Goal: Information Seeking & Learning: Learn about a topic

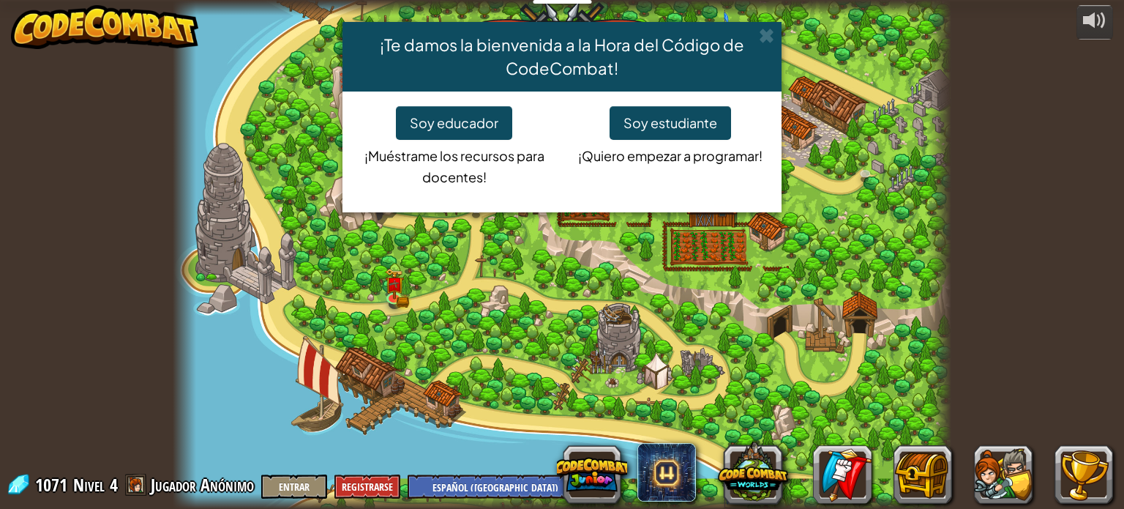
select select "es-419"
click at [766, 40] on span at bounding box center [766, 35] width 15 height 15
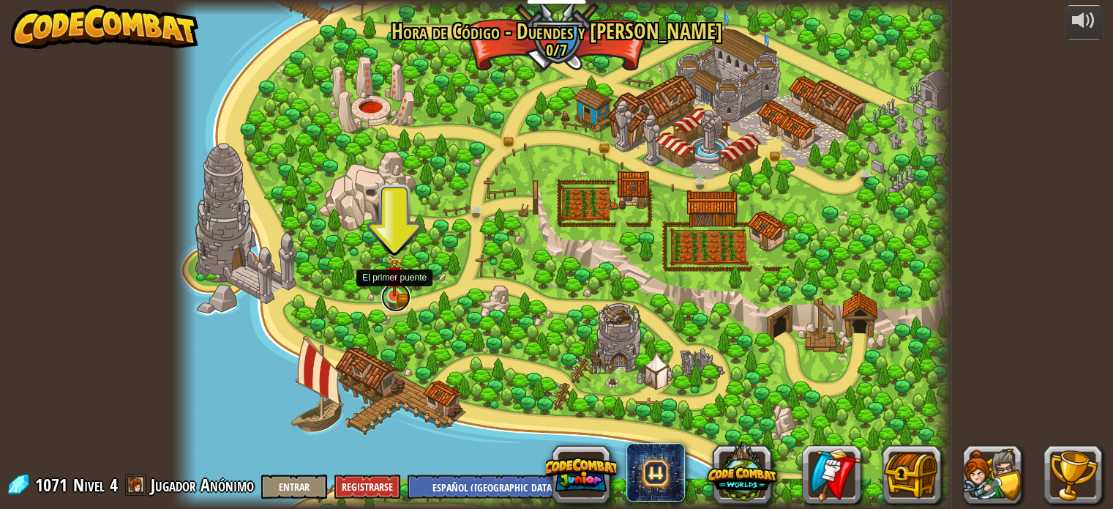
click at [395, 299] on link at bounding box center [395, 296] width 29 height 29
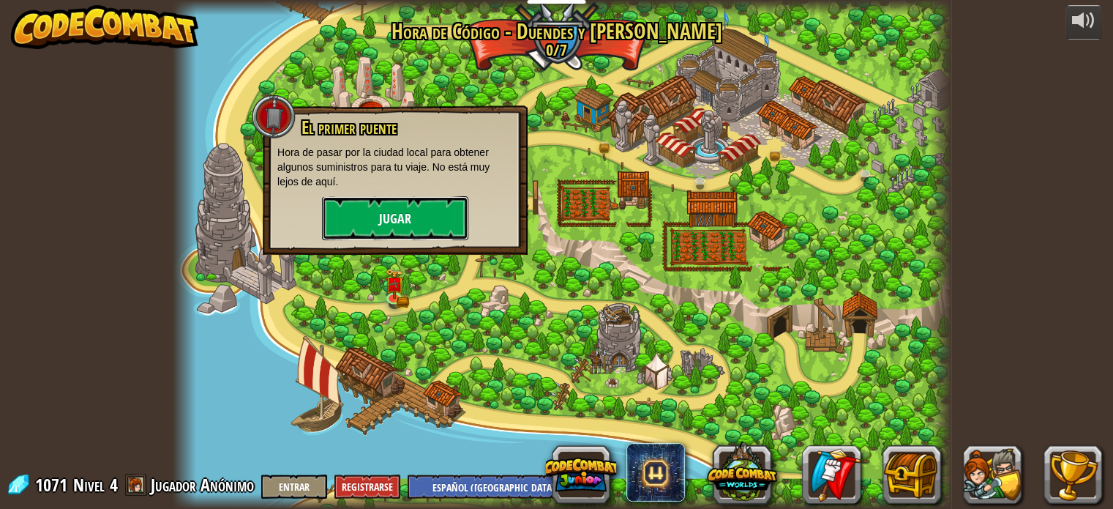
click at [408, 214] on button "Jugar" at bounding box center [395, 218] width 146 height 44
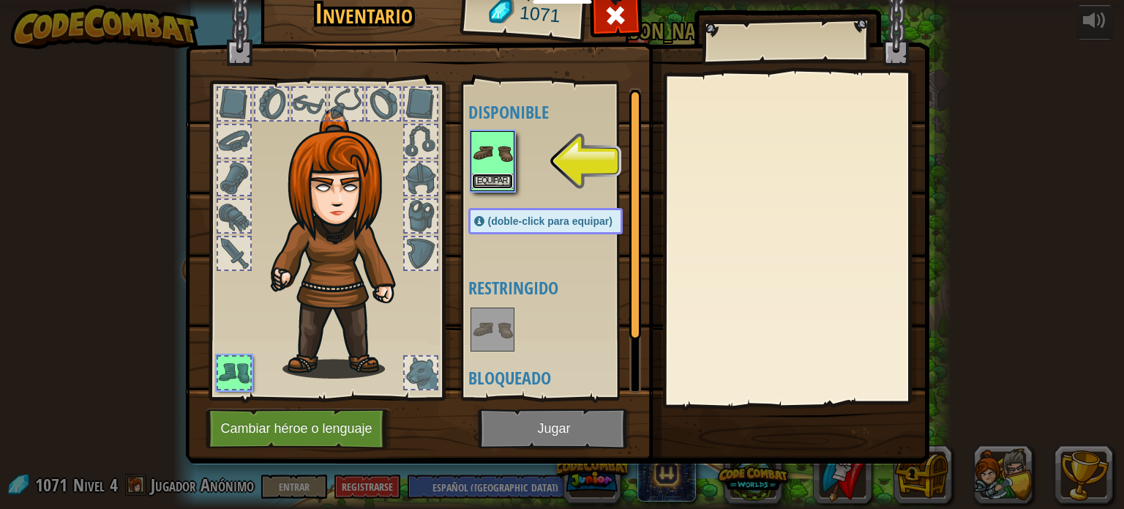
click at [504, 173] on button "Equipar" at bounding box center [492, 180] width 41 height 15
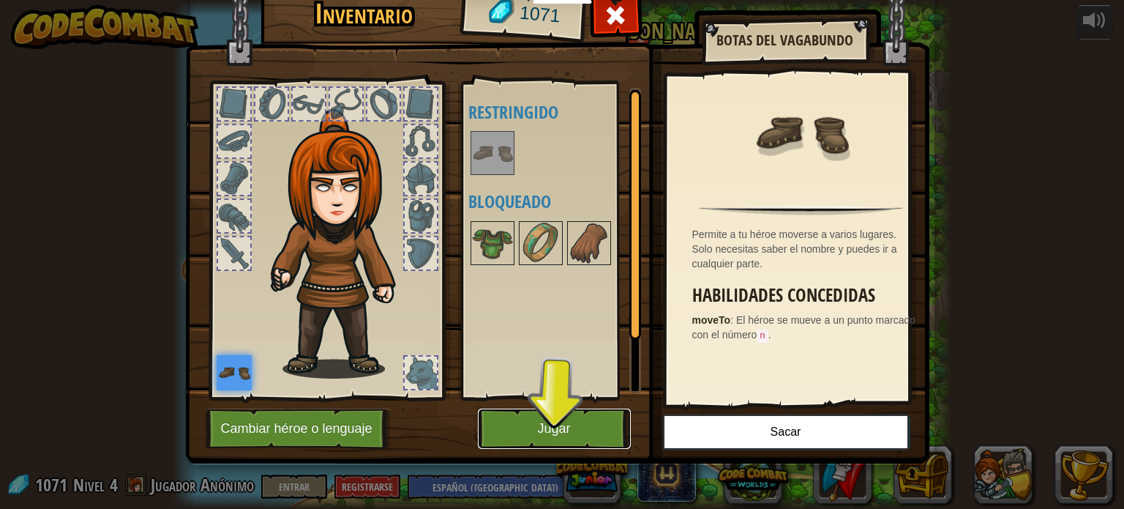
click at [545, 430] on button "Jugar" at bounding box center [554, 428] width 153 height 40
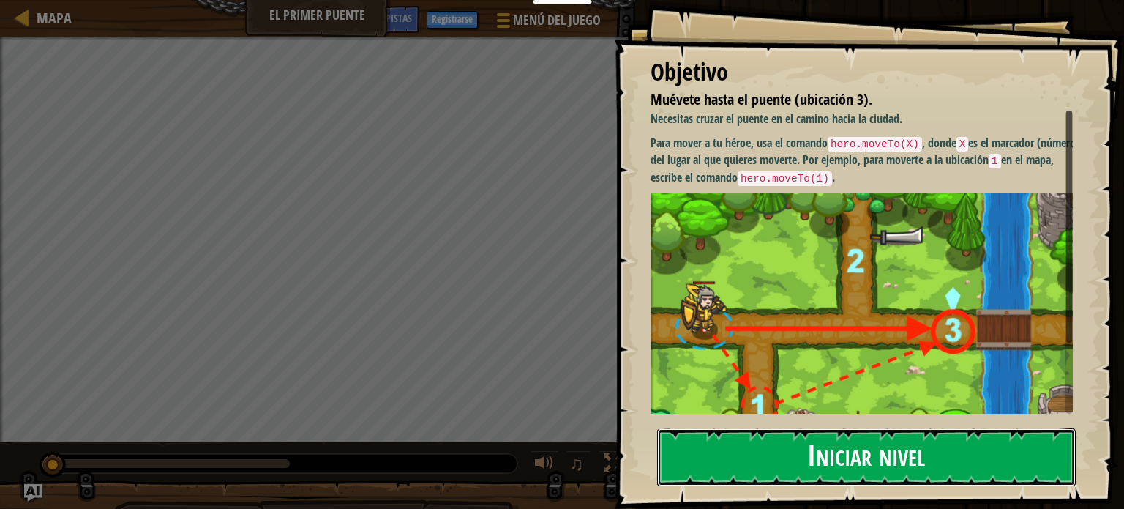
click at [855, 459] on button "Iniciar nivel" at bounding box center [866, 457] width 419 height 58
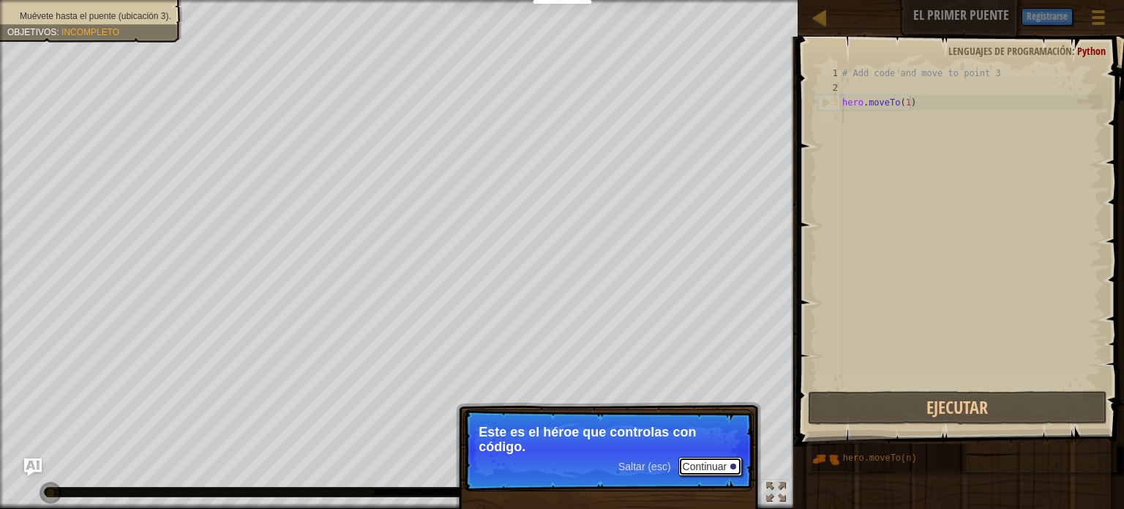
click at [717, 467] on button "Continuar" at bounding box center [710, 466] width 64 height 19
click at [717, 465] on button "Continuar" at bounding box center [710, 467] width 64 height 19
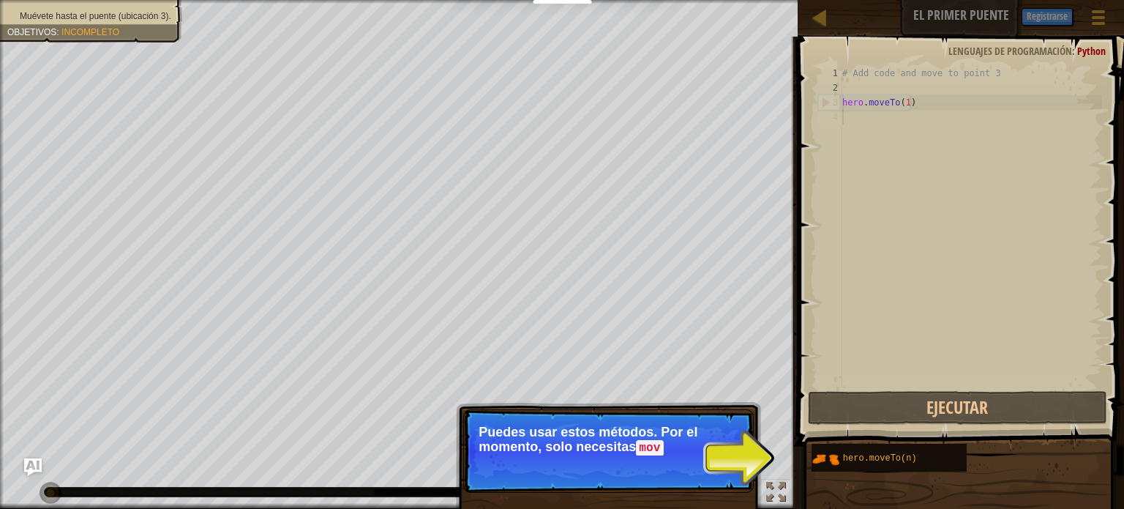
click at [750, 462] on p "Saltar (esc) Continuar Puedes usar estos métodos. Por el momento, solo necesita…" at bounding box center [608, 450] width 291 height 83
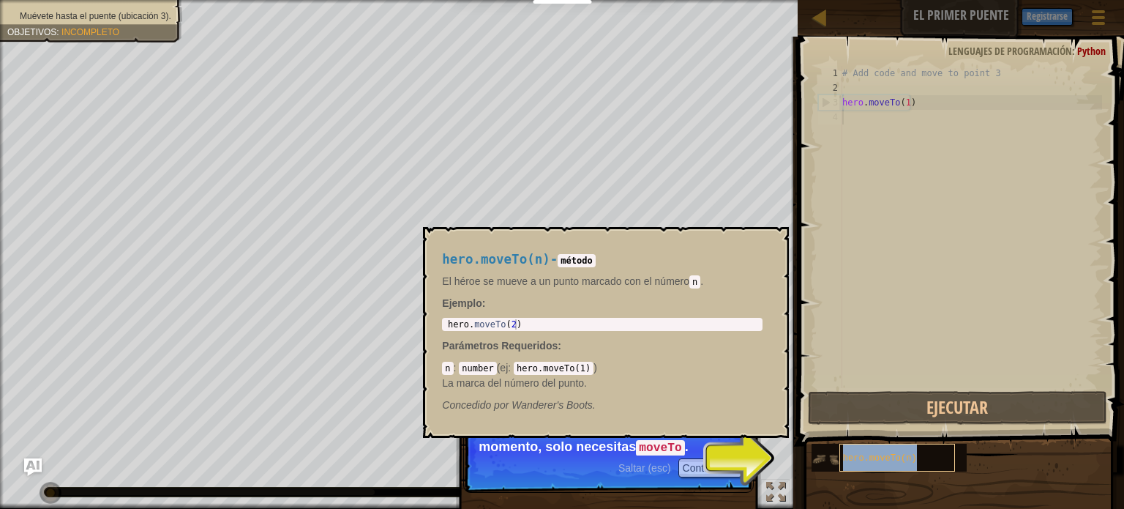
click at [847, 457] on span "hero.moveTo(n)" at bounding box center [880, 458] width 74 height 10
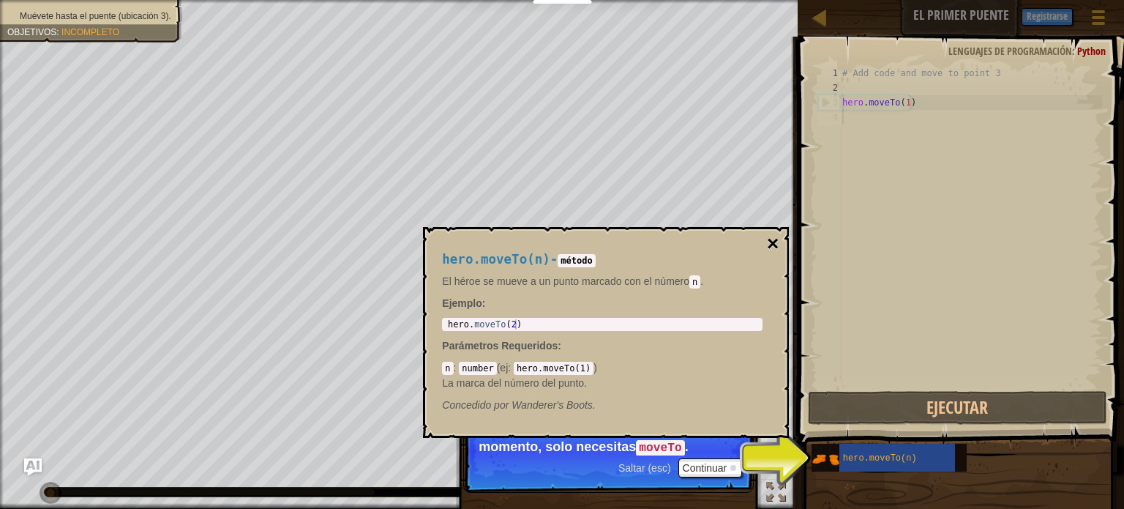
click at [773, 244] on button "×" at bounding box center [773, 243] width 12 height 20
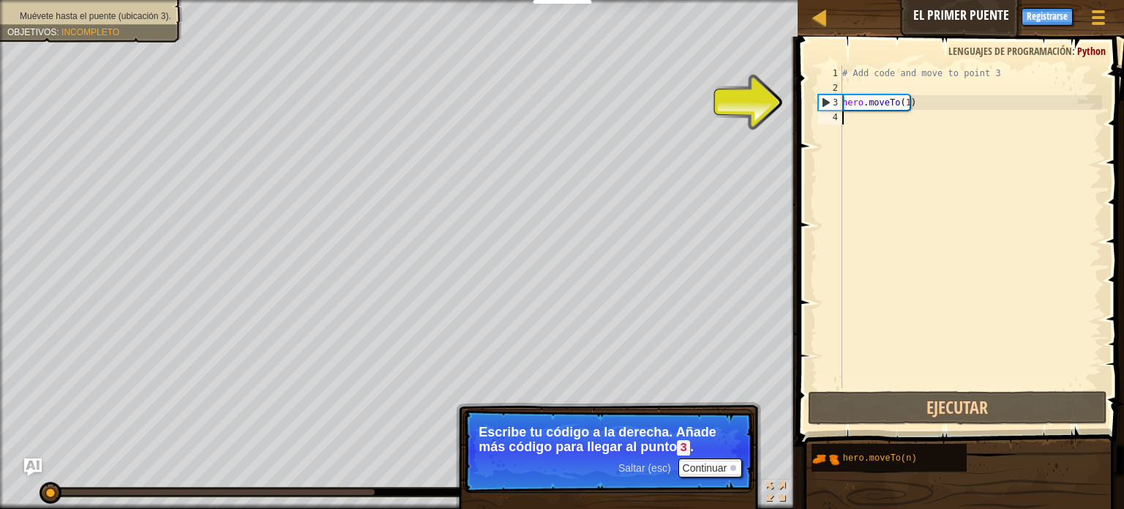
click at [827, 102] on div "3" at bounding box center [830, 102] width 23 height 15
type textarea "hero.moveTo(1)"
click at [831, 117] on div "4" at bounding box center [830, 117] width 24 height 15
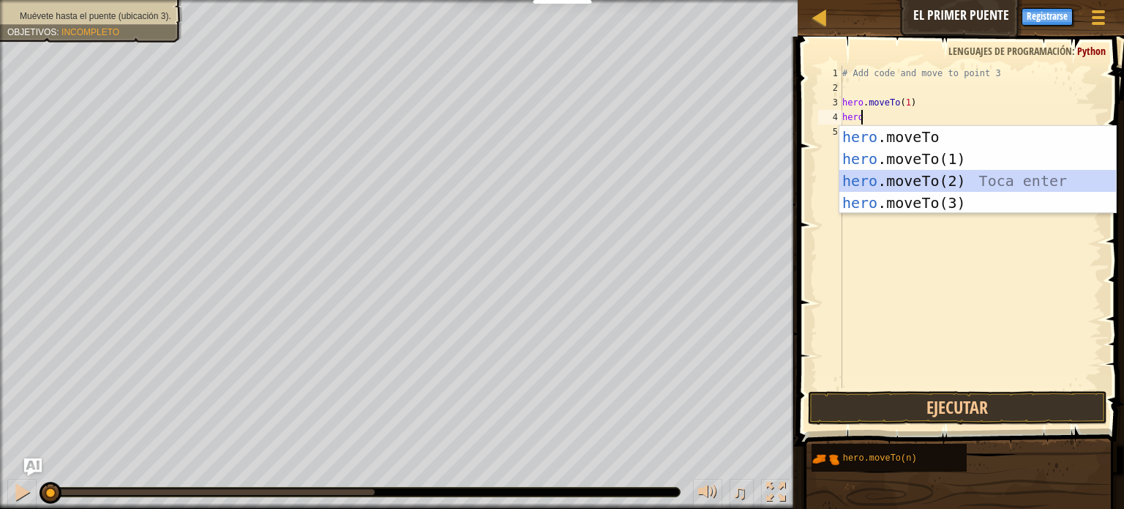
click at [921, 181] on div "hero .moveTo Toca enter hero .moveTo(1) Toca enter hero .moveTo(2) Toca enter h…" at bounding box center [977, 192] width 277 height 132
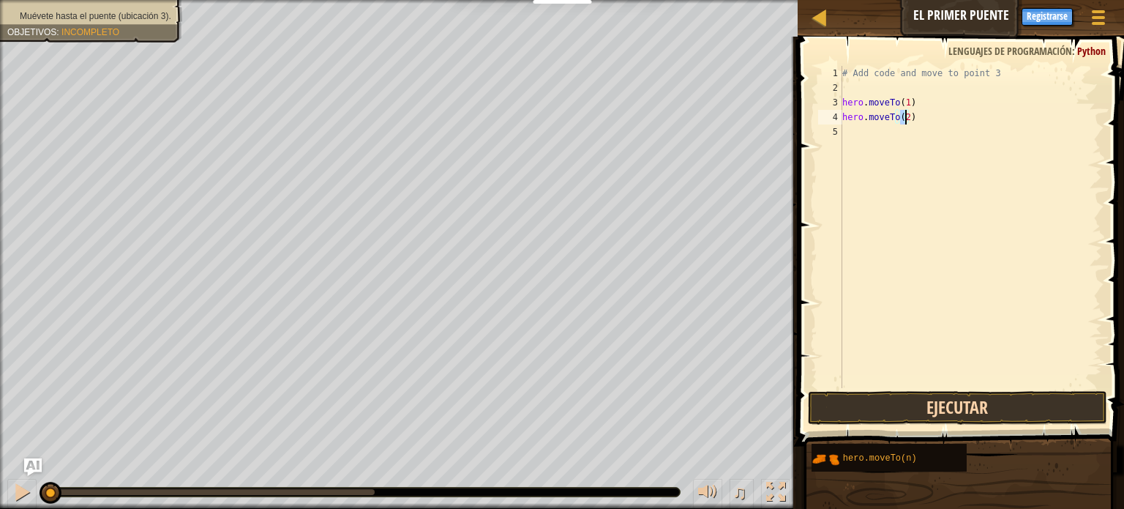
type textarea "hero.moveTo(2)"
click at [925, 405] on button "Ejecutar" at bounding box center [957, 408] width 299 height 34
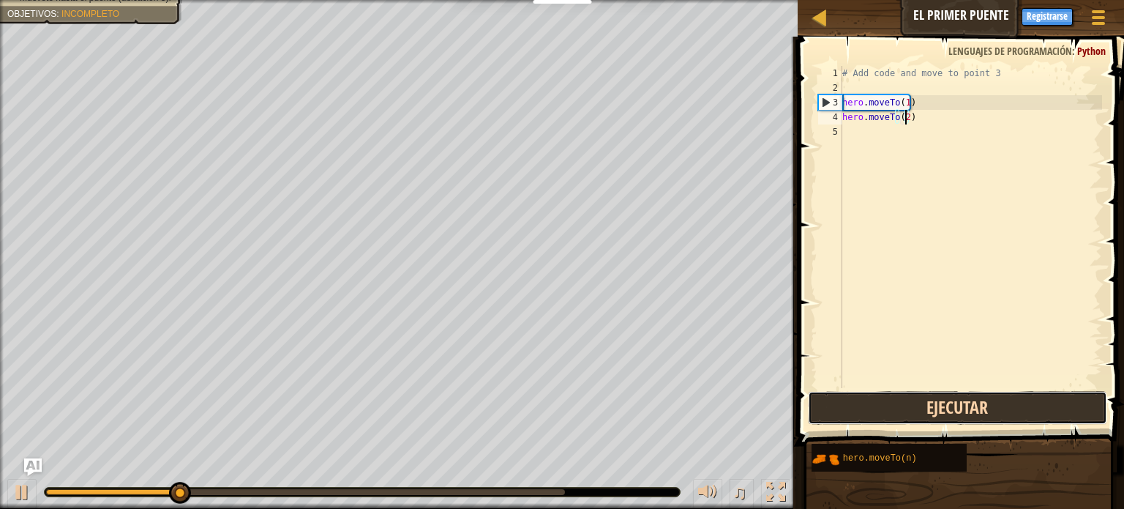
click at [925, 405] on button "Ejecutar" at bounding box center [957, 408] width 299 height 34
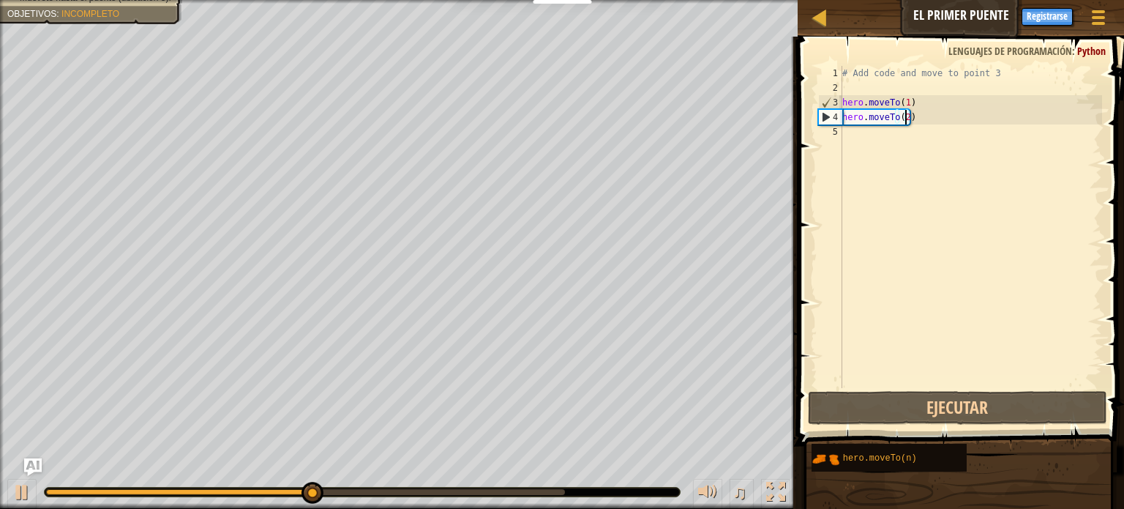
click at [858, 134] on div "# Add code and move to point 3 hero . moveTo ( 1 ) hero . moveTo ( 2 )" at bounding box center [970, 241] width 263 height 351
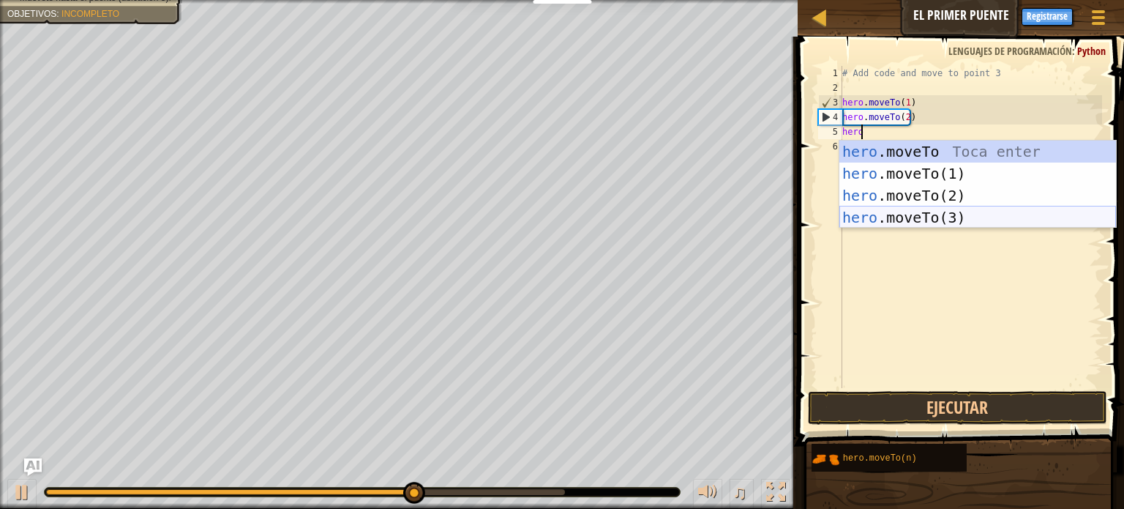
click at [920, 221] on div "hero .moveTo Toca enter hero .moveTo(1) Toca enter hero .moveTo(2) Toca enter h…" at bounding box center [977, 207] width 277 height 132
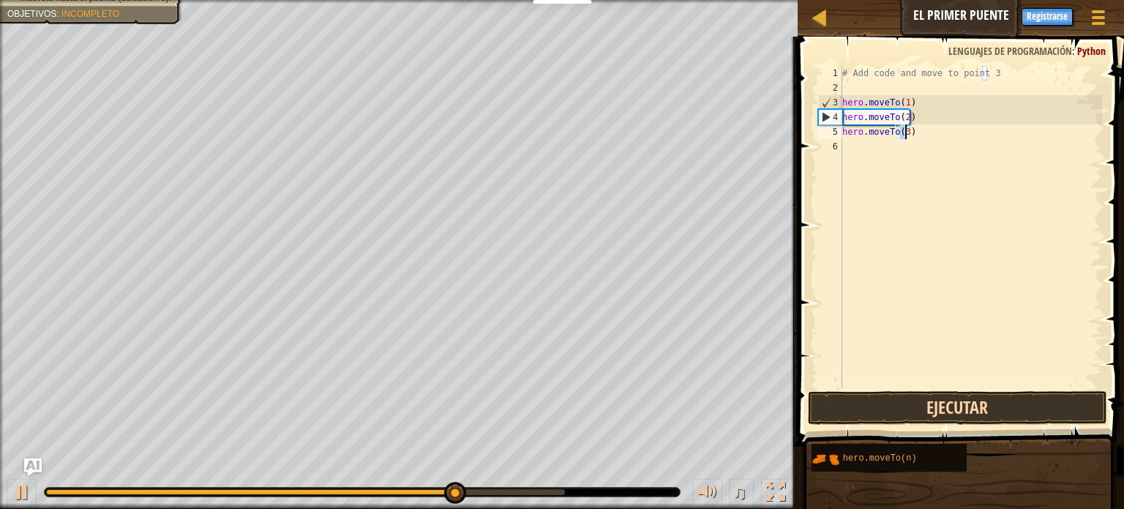
type textarea "hero.moveTo(3)"
click at [939, 404] on button "Ejecutar" at bounding box center [957, 408] width 299 height 34
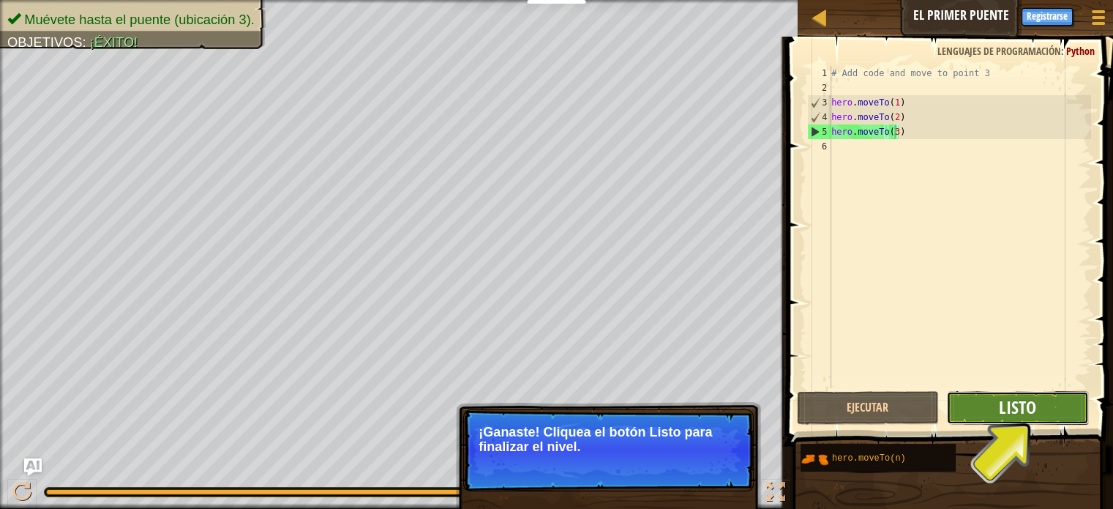
click at [1029, 411] on span "Listo" at bounding box center [1017, 406] width 37 height 23
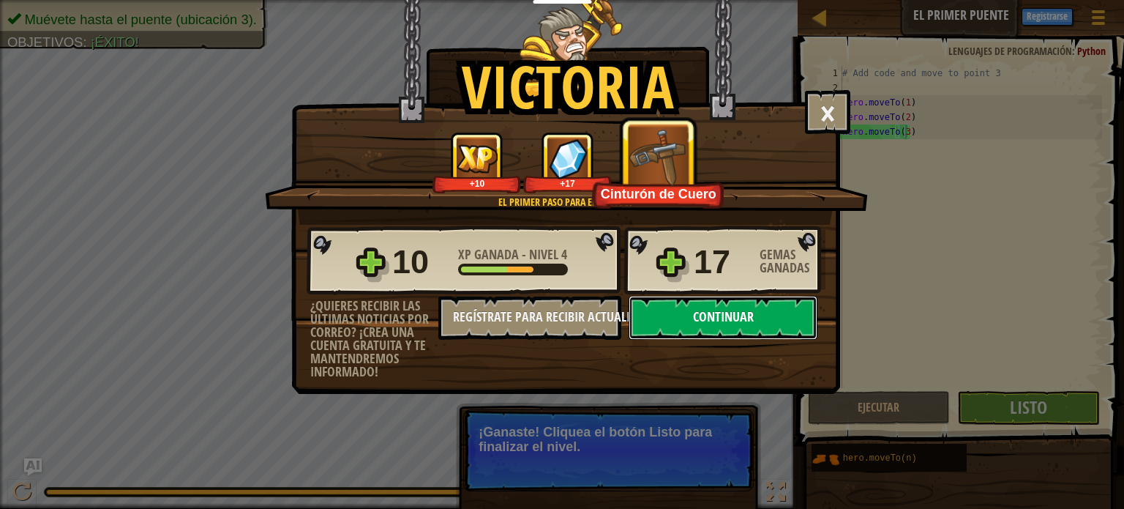
click at [733, 315] on button "Continuar" at bounding box center [723, 318] width 189 height 44
select select "es-419"
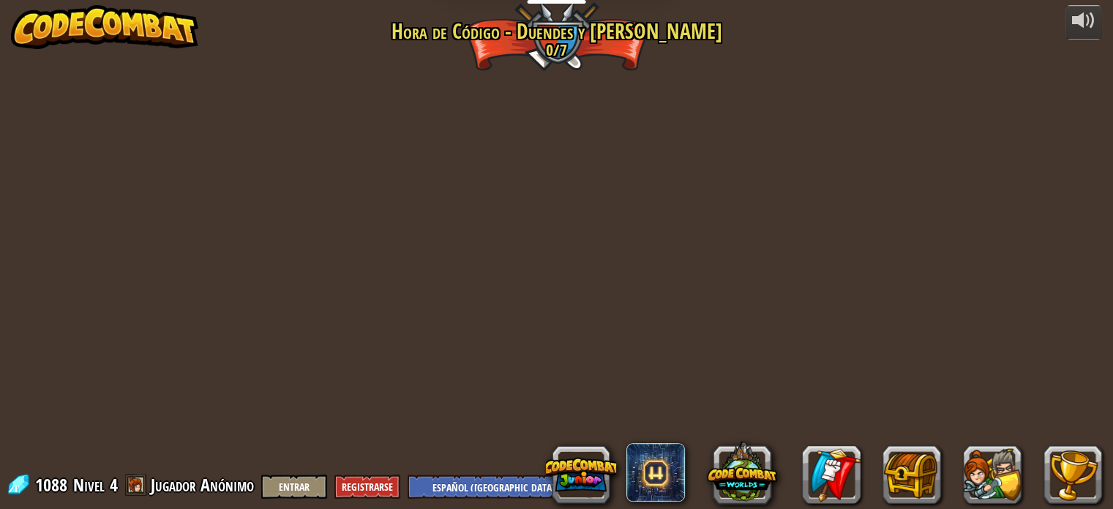
select select "es-419"
